Goal: Task Accomplishment & Management: Complete application form

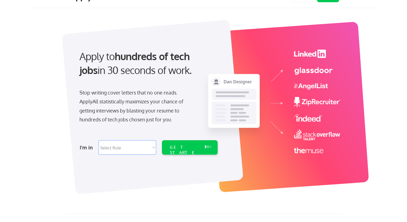
scroll to position [19, 0]
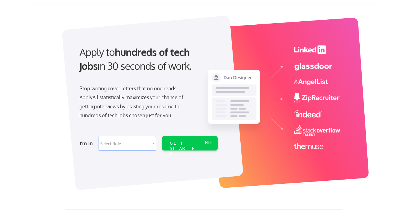
click at [135, 141] on select "Select Role Software Engineering Product Management Customer Success Sales UI/U…" at bounding box center [128, 143] width 58 height 14
select select ""design""
click at [99, 136] on select "Select Role Software Engineering Product Management Customer Success Sales UI/U…" at bounding box center [128, 143] width 58 height 14
select select ""design""
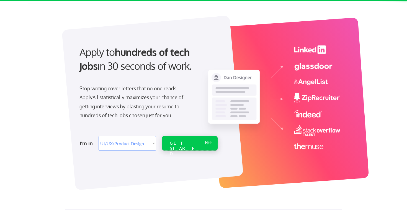
click at [186, 144] on div "GET STARTED" at bounding box center [185, 149] width 30 height 16
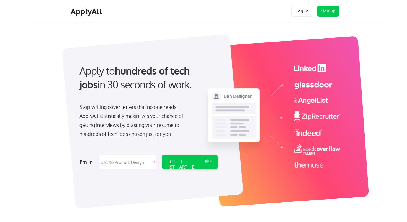
select select ""design""
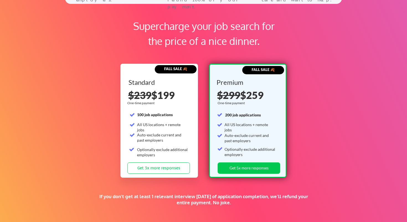
scroll to position [827, 0]
